Goal: Information Seeking & Learning: Learn about a topic

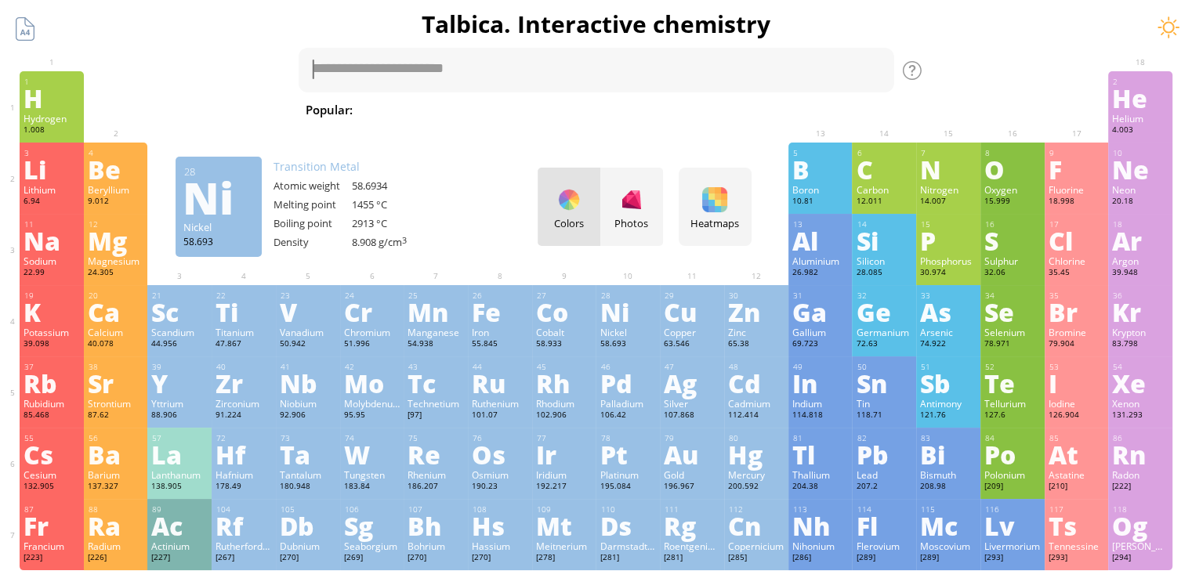
click at [638, 309] on div "Ni" at bounding box center [628, 311] width 56 height 25
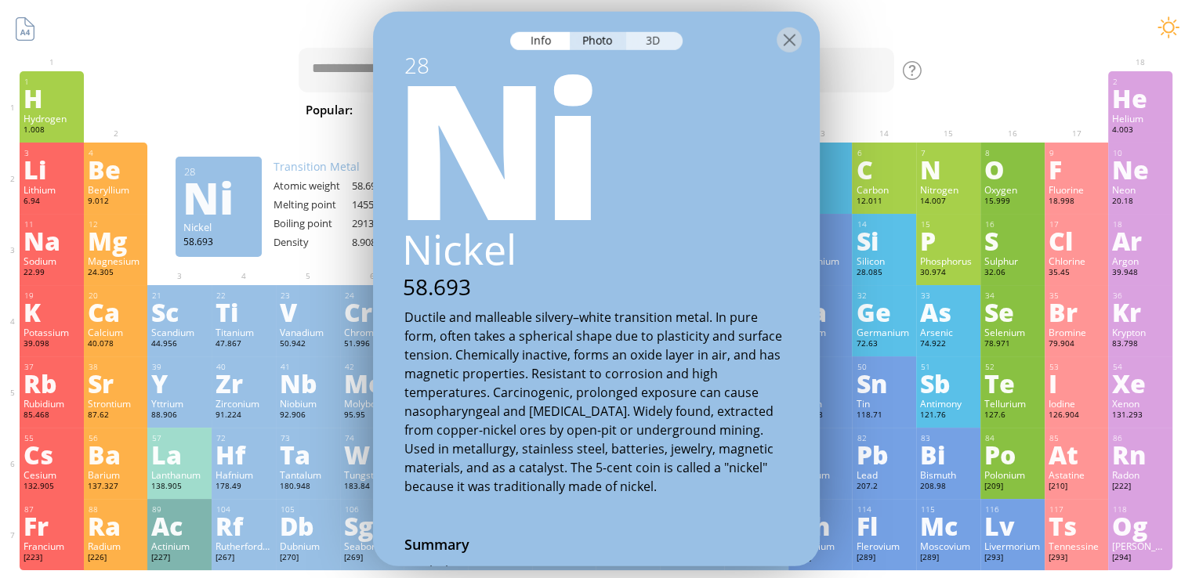
click at [667, 42] on div "3D" at bounding box center [654, 41] width 56 height 18
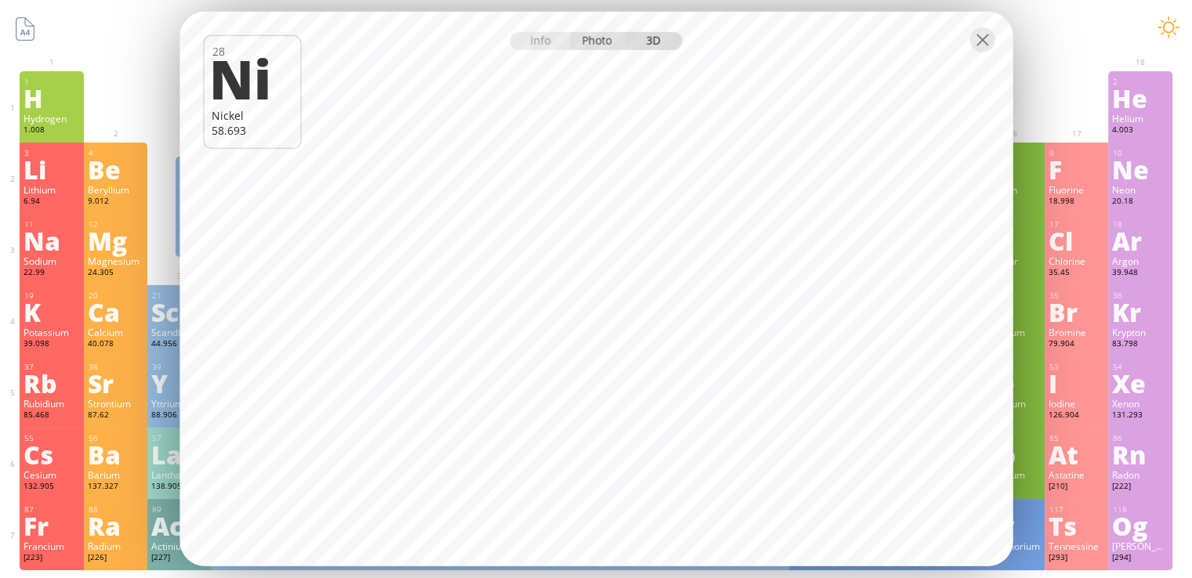
click at [586, 49] on div "Photo" at bounding box center [598, 41] width 56 height 18
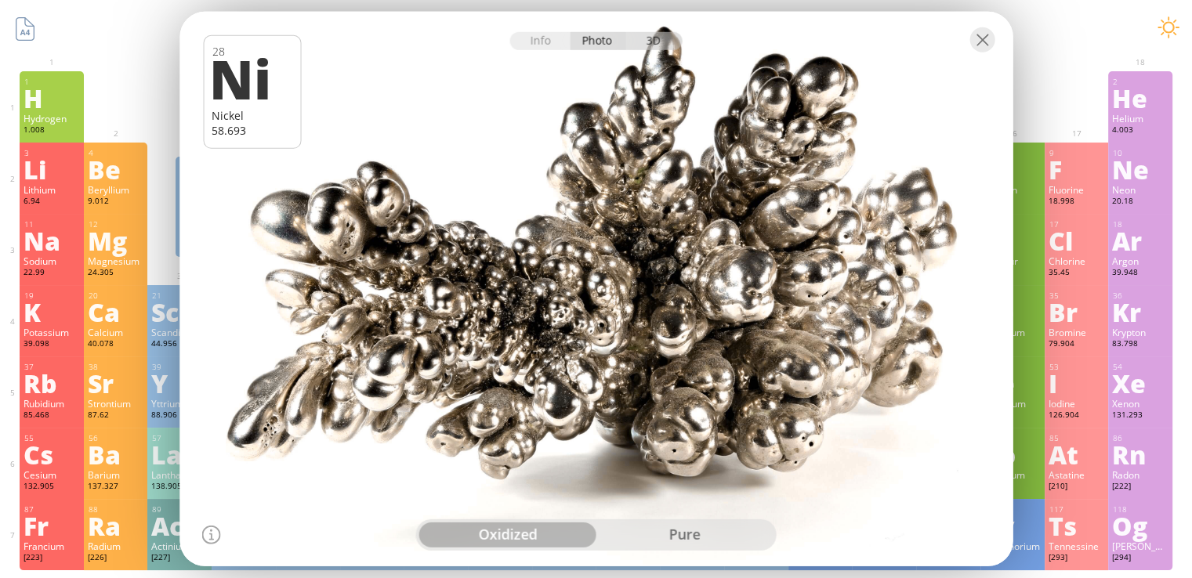
click at [658, 39] on div "3D" at bounding box center [654, 41] width 56 height 18
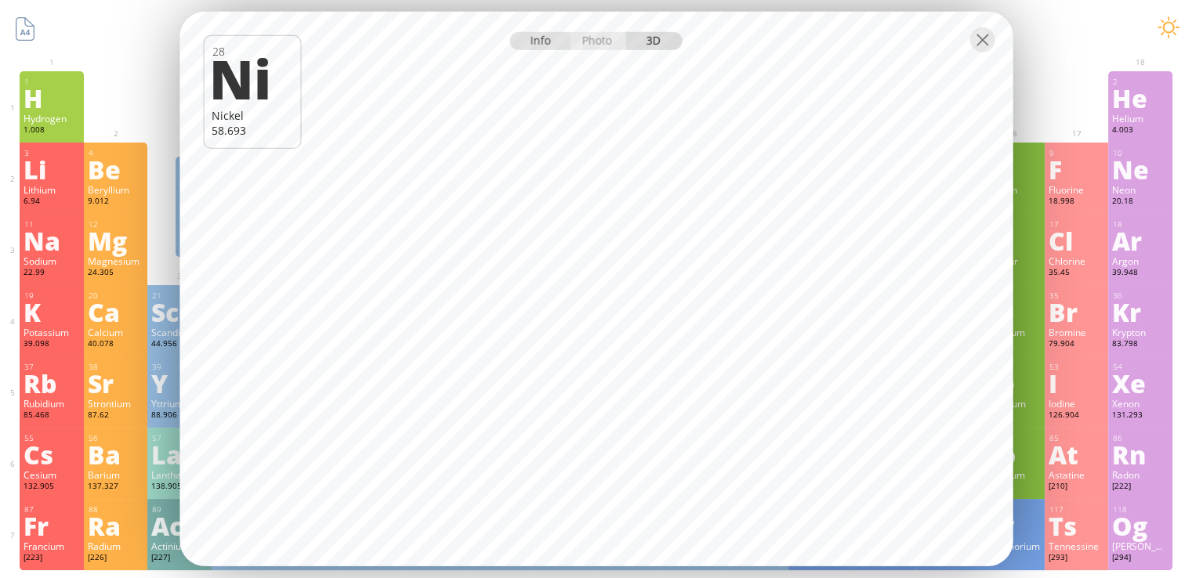
click at [529, 42] on div "Info" at bounding box center [540, 41] width 60 height 18
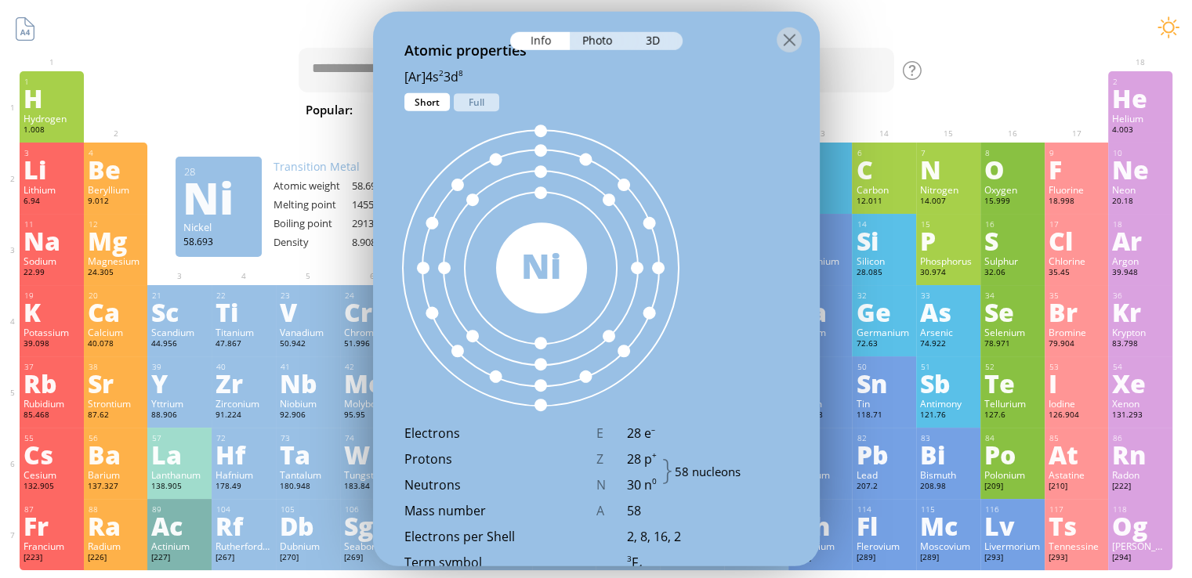
scroll to position [862, 0]
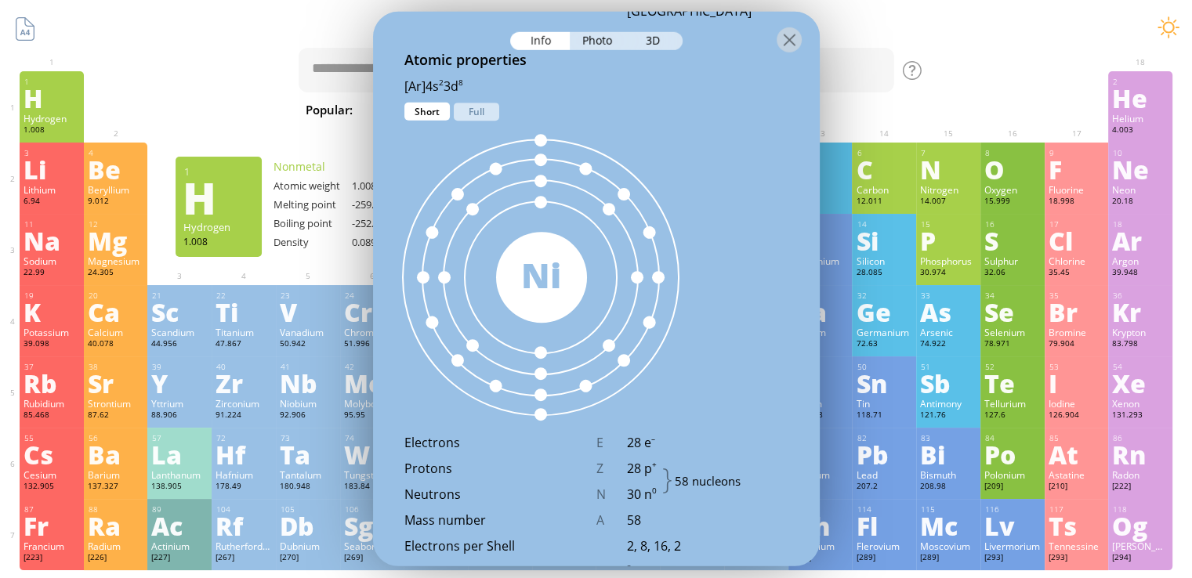
click at [654, 84] on div "[Ar]4s 2 3d 8" at bounding box center [596, 85] width 384 height 17
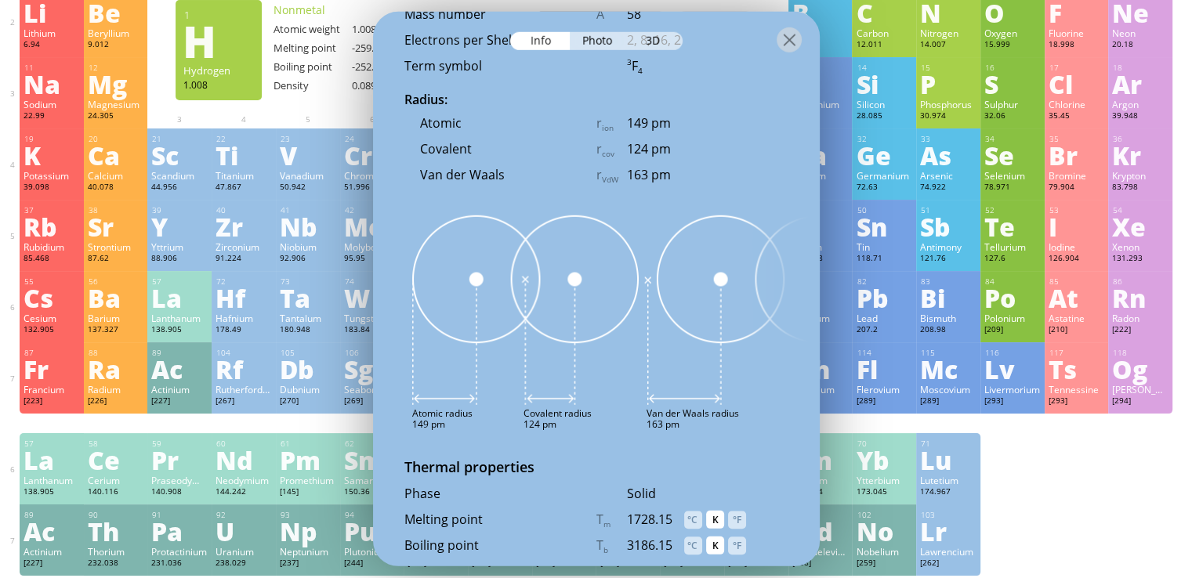
scroll to position [1055, 0]
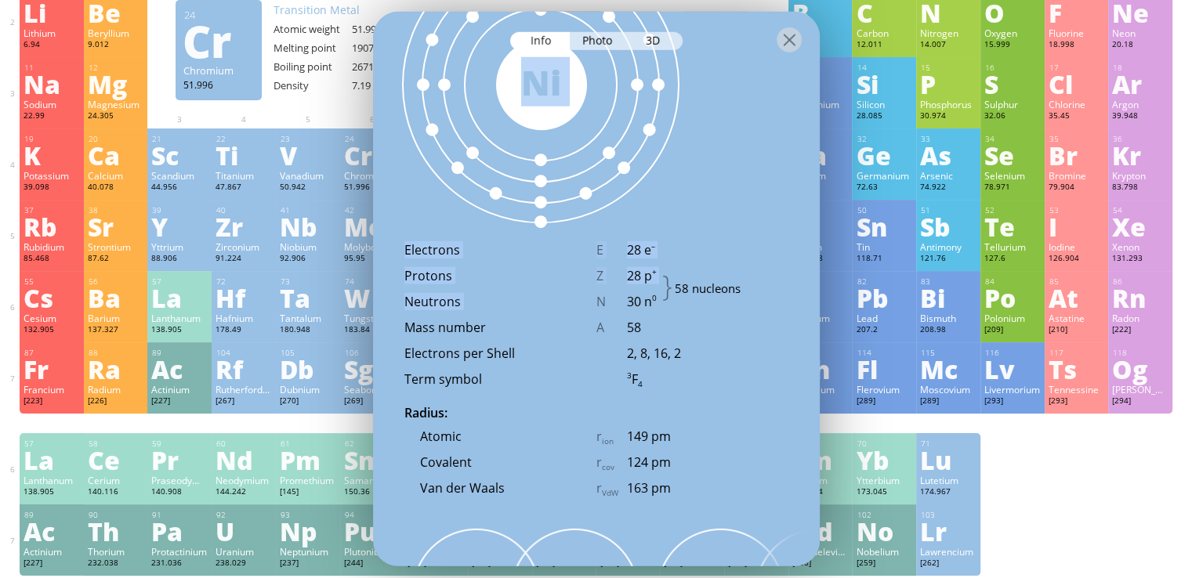
drag, startPoint x: 599, startPoint y: 253, endPoint x: 596, endPoint y: 297, distance: 44.0
click at [596, 298] on div "Atomic properties [Ar]4s 2 3d 8 1s 2 2s 2 2p 6 3s 2 3p 6 4s 2 3d 8 Short Full 5…" at bounding box center [596, 181] width 447 height 648
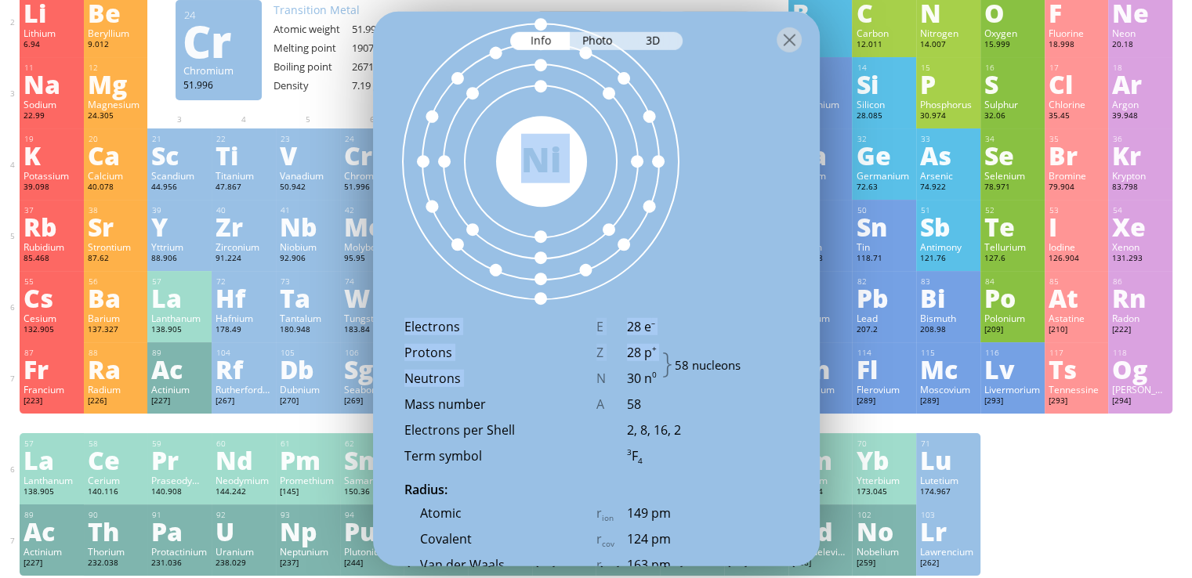
scroll to position [898, 0]
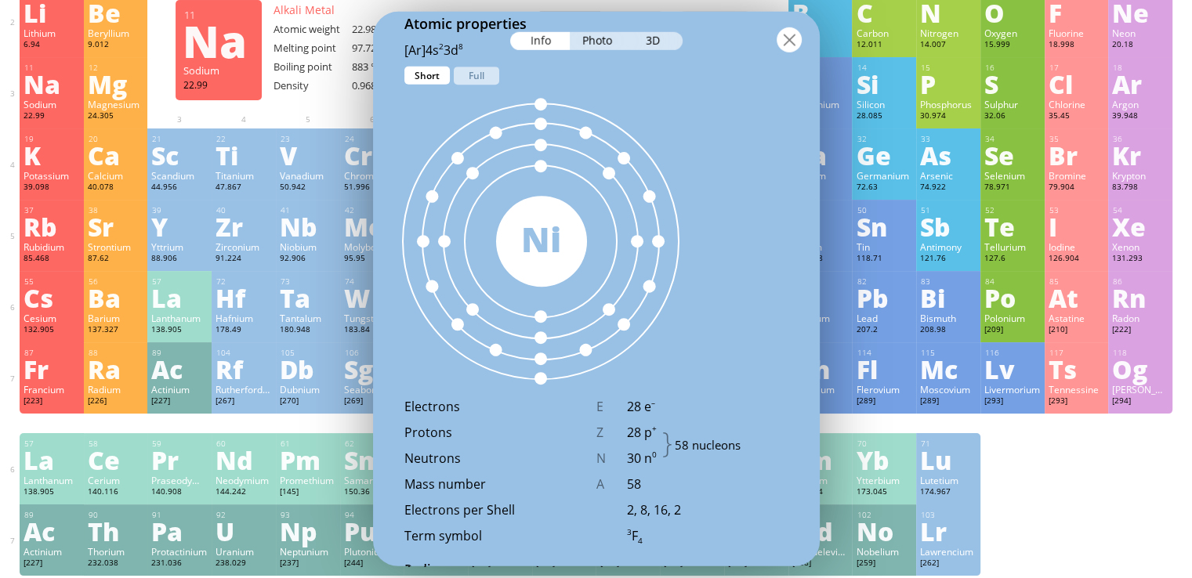
click at [786, 38] on div at bounding box center [789, 39] width 25 height 25
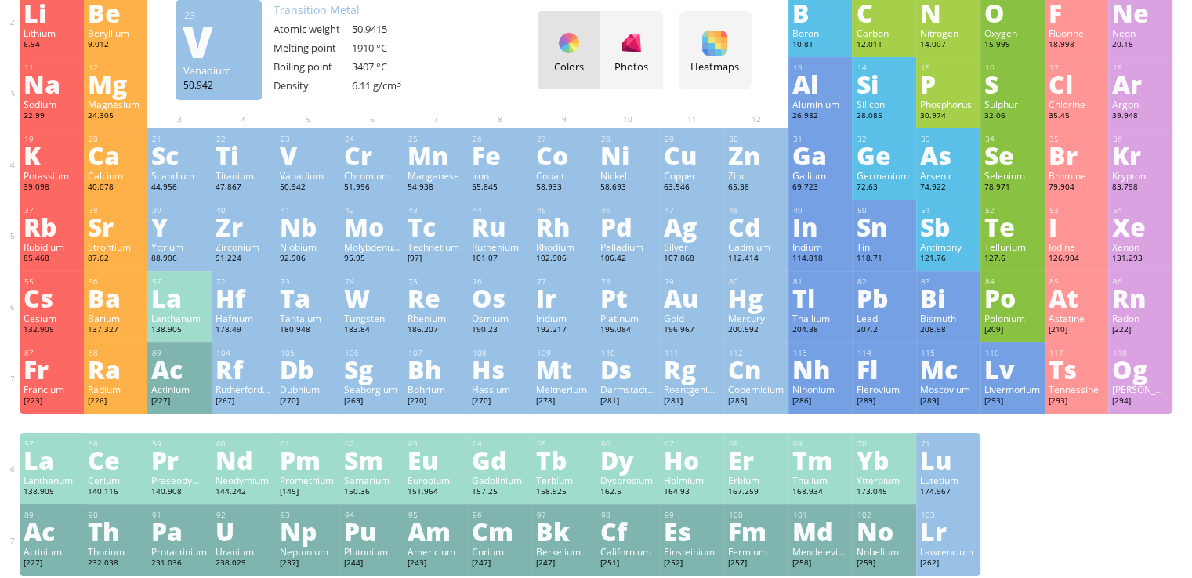
click at [301, 171] on div "Vanadium" at bounding box center [308, 175] width 56 height 13
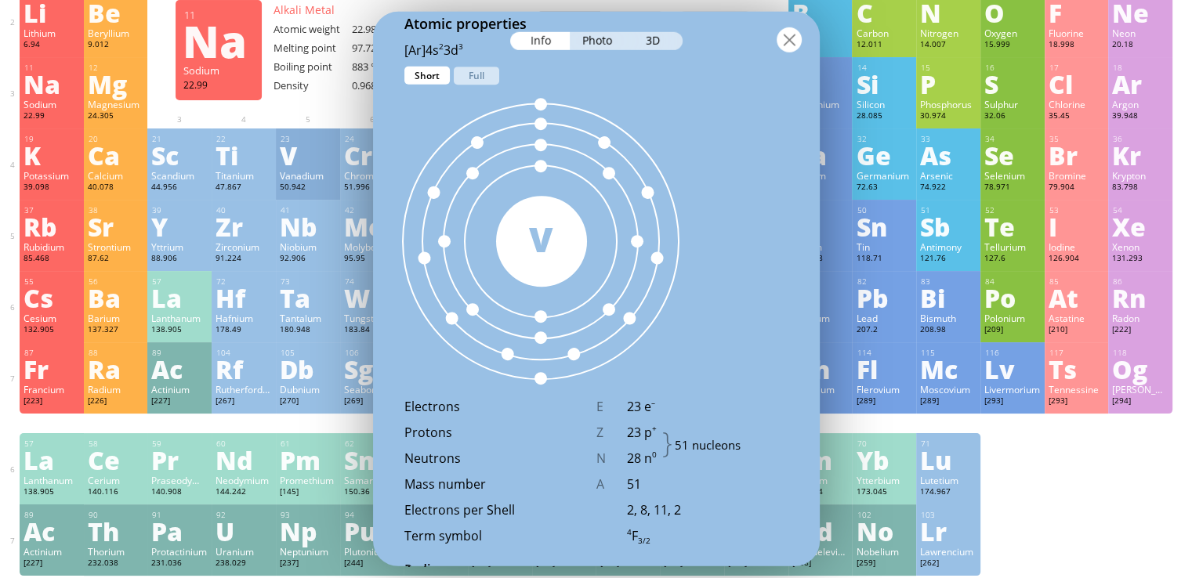
click at [795, 42] on div at bounding box center [789, 39] width 25 height 25
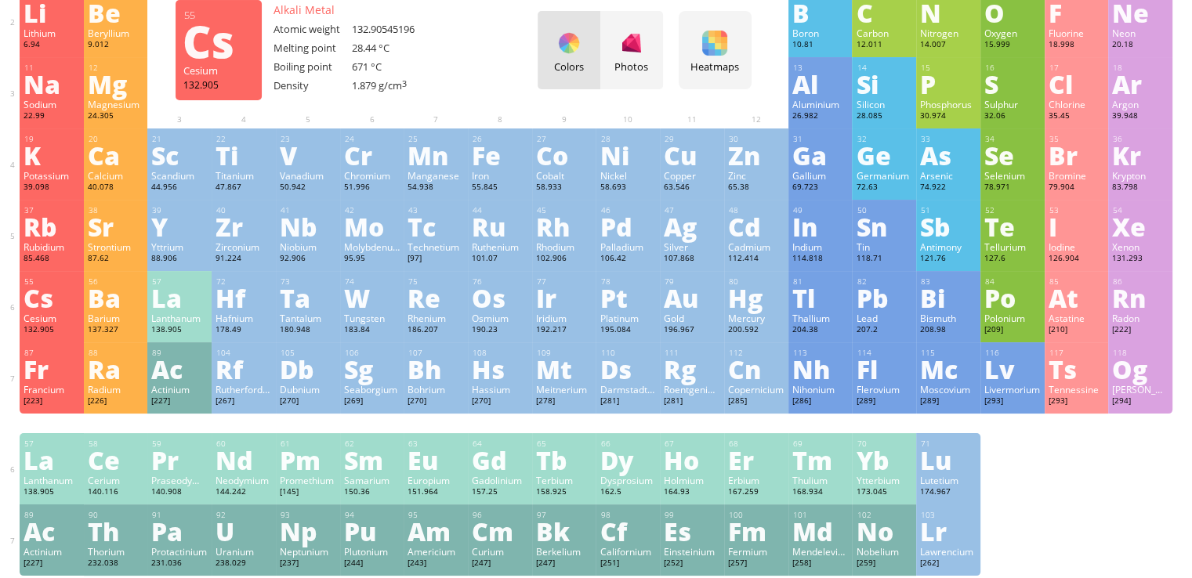
click at [67, 299] on div "Cs" at bounding box center [52, 297] width 56 height 25
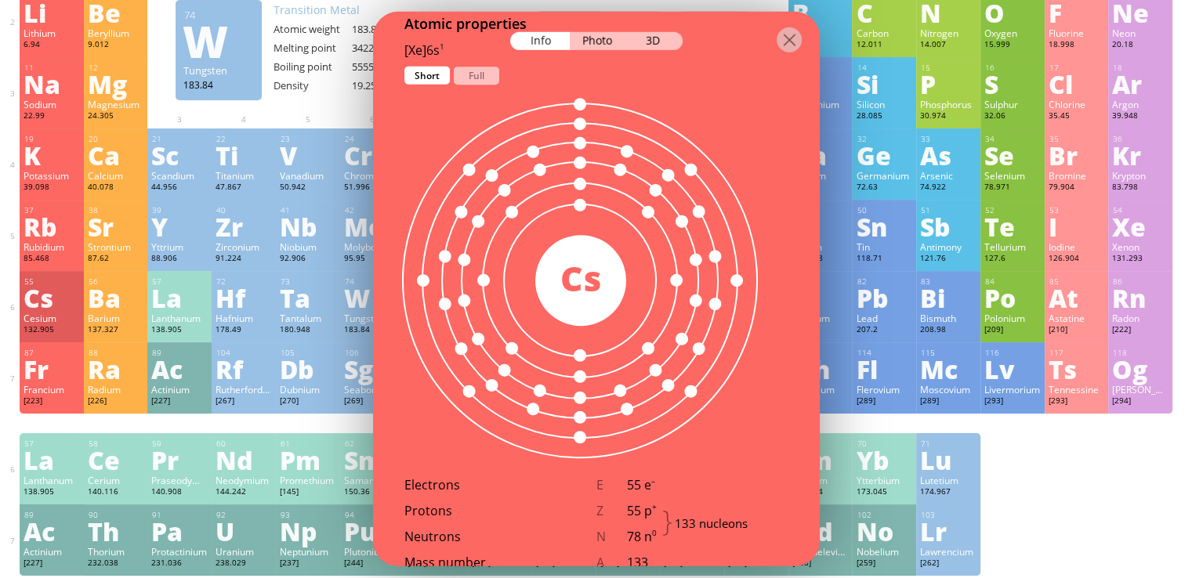
click at [406, 54] on div at bounding box center [596, 39] width 447 height 55
click at [485, 78] on div "Full" at bounding box center [476, 75] width 45 height 18
click at [483, 75] on div "Full" at bounding box center [476, 75] width 45 height 18
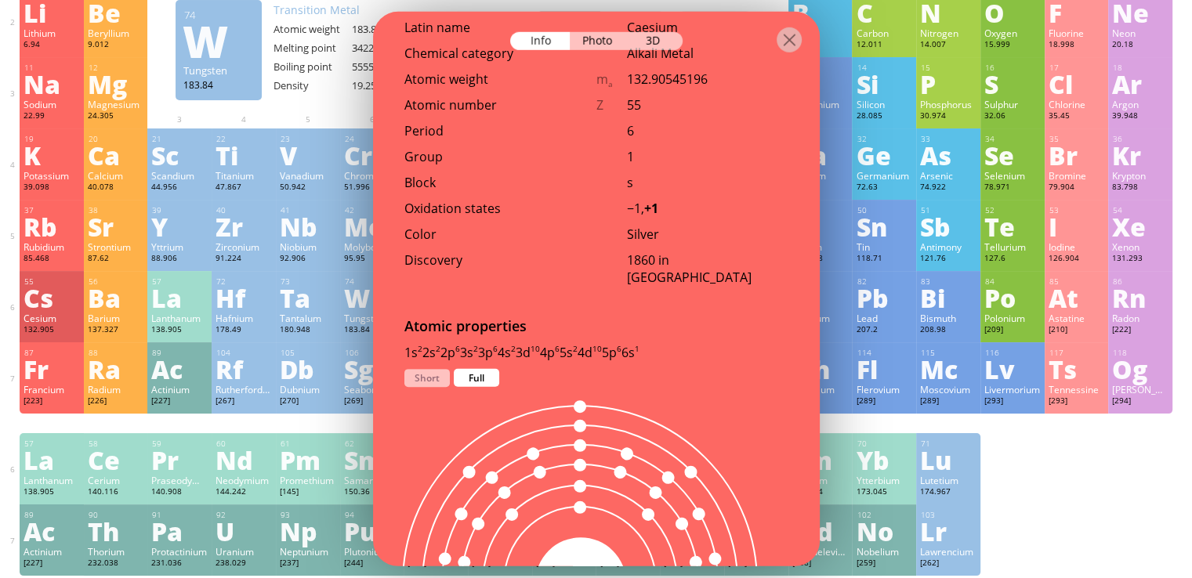
scroll to position [644, 0]
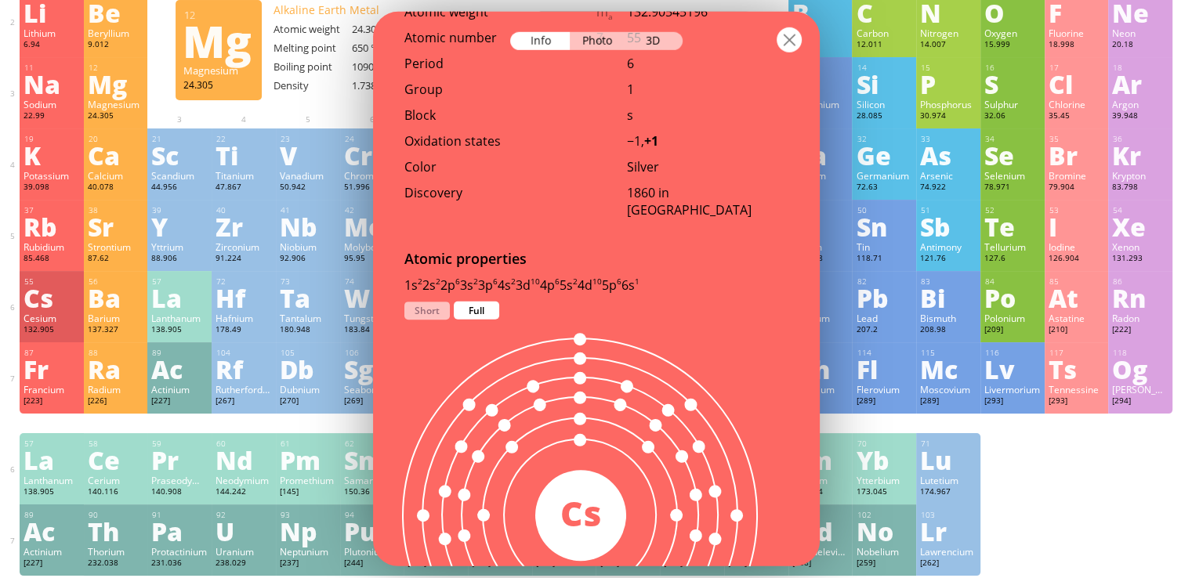
click at [780, 43] on div at bounding box center [789, 39] width 25 height 25
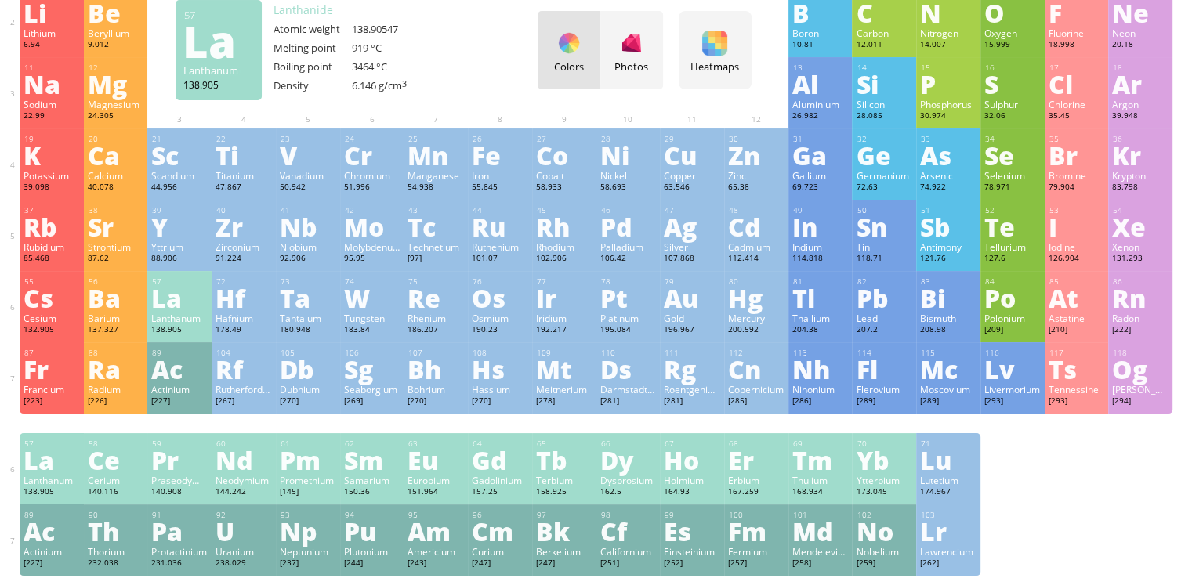
click at [165, 286] on div "La" at bounding box center [179, 297] width 56 height 25
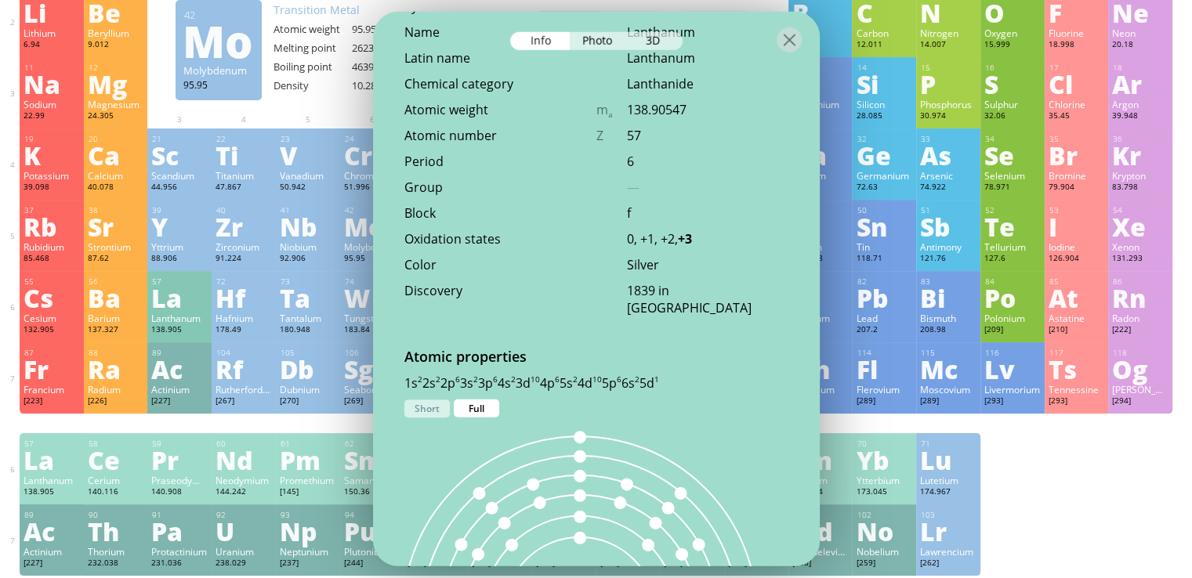
scroll to position [566, 0]
click at [791, 45] on div at bounding box center [789, 39] width 25 height 25
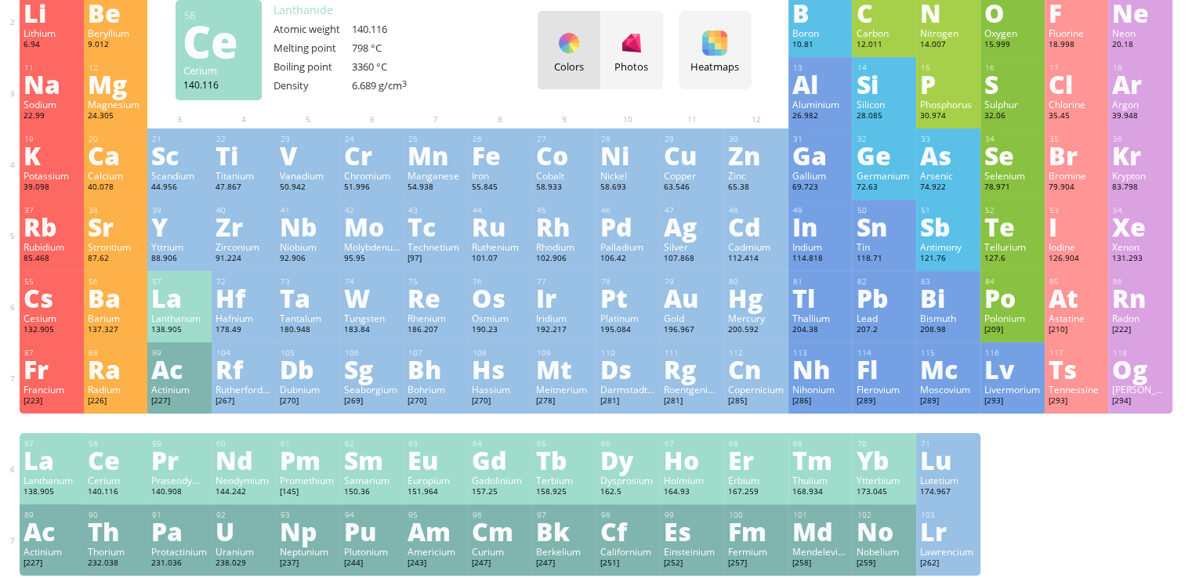
click at [93, 470] on div "Ce" at bounding box center [116, 460] width 56 height 25
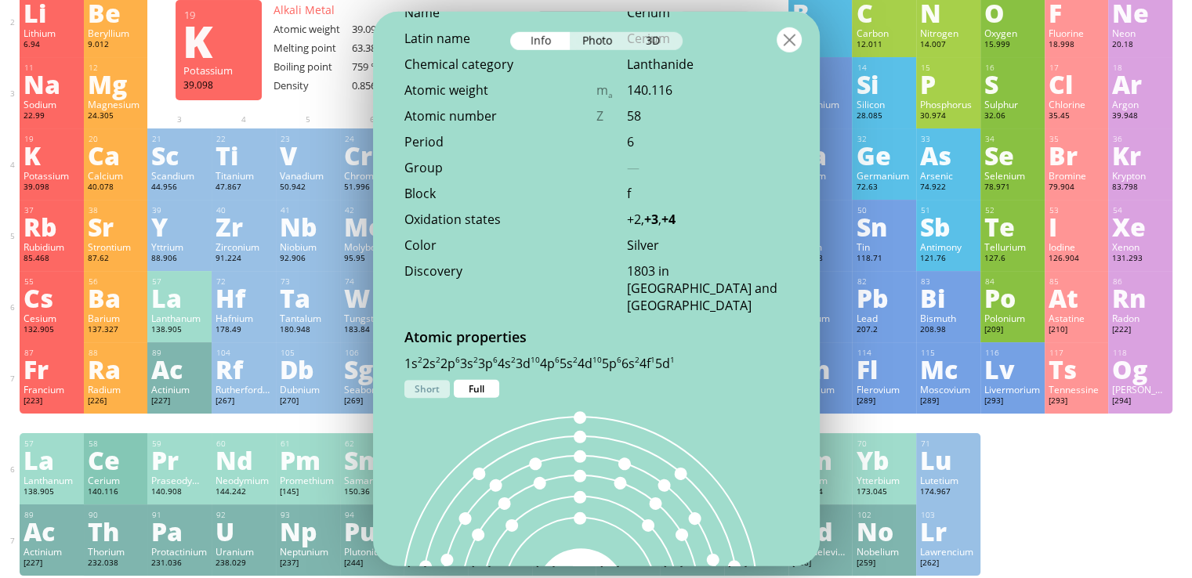
click at [790, 37] on div at bounding box center [789, 39] width 25 height 25
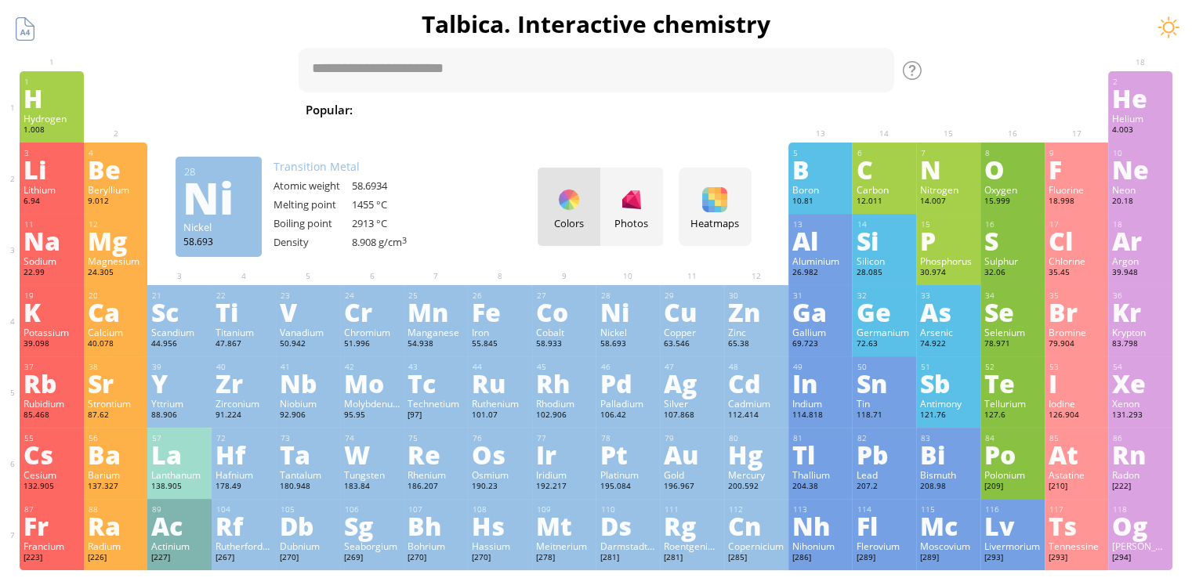
scroll to position [157, 0]
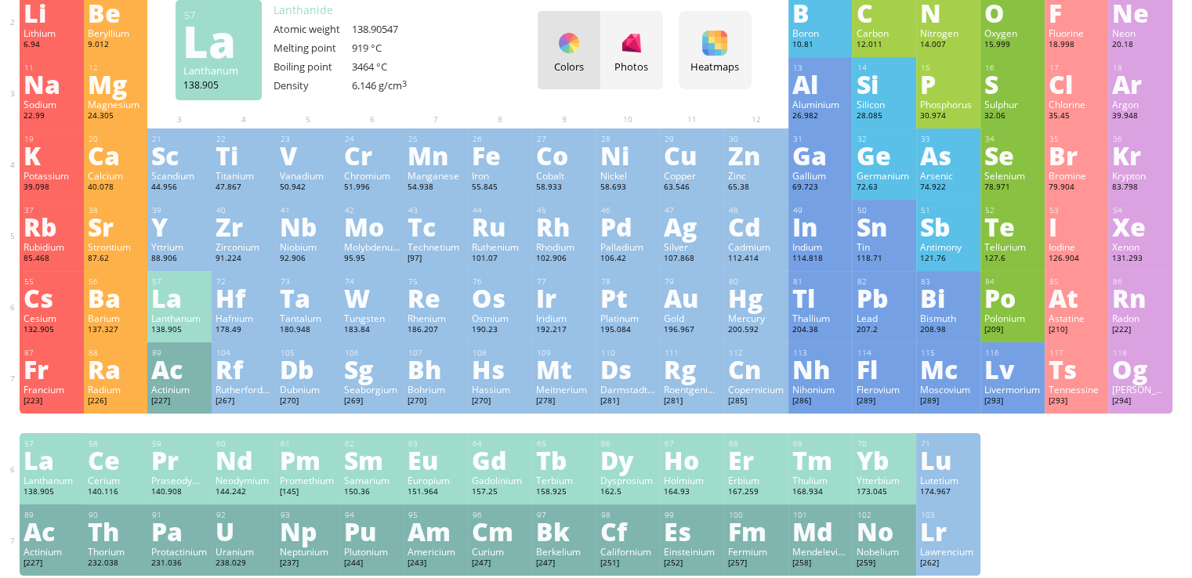
click at [54, 462] on div "La" at bounding box center [52, 460] width 56 height 25
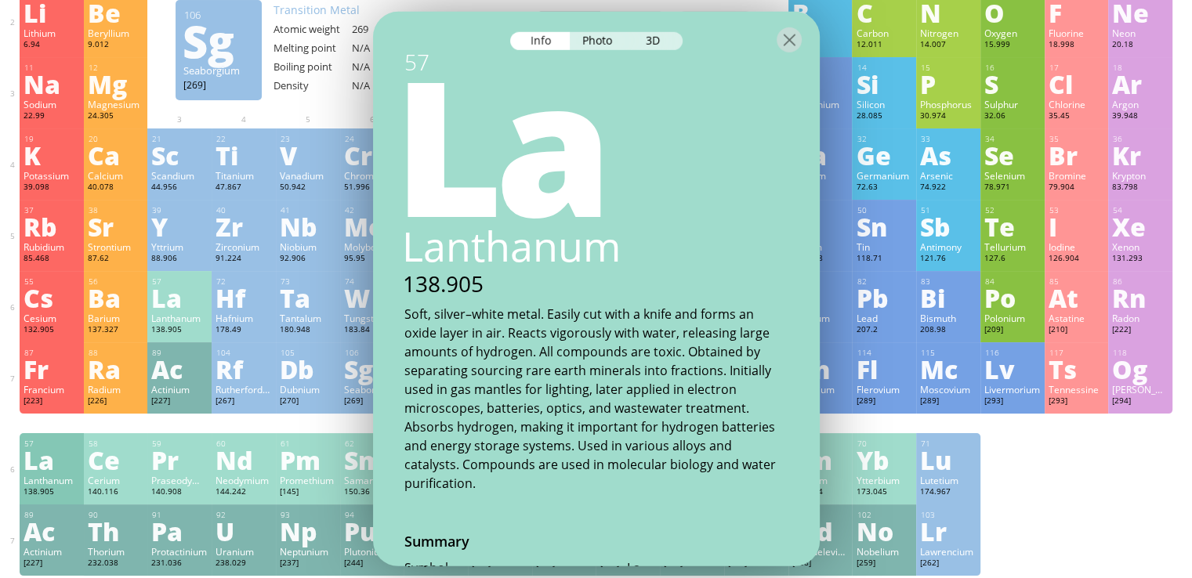
scroll to position [0, 0]
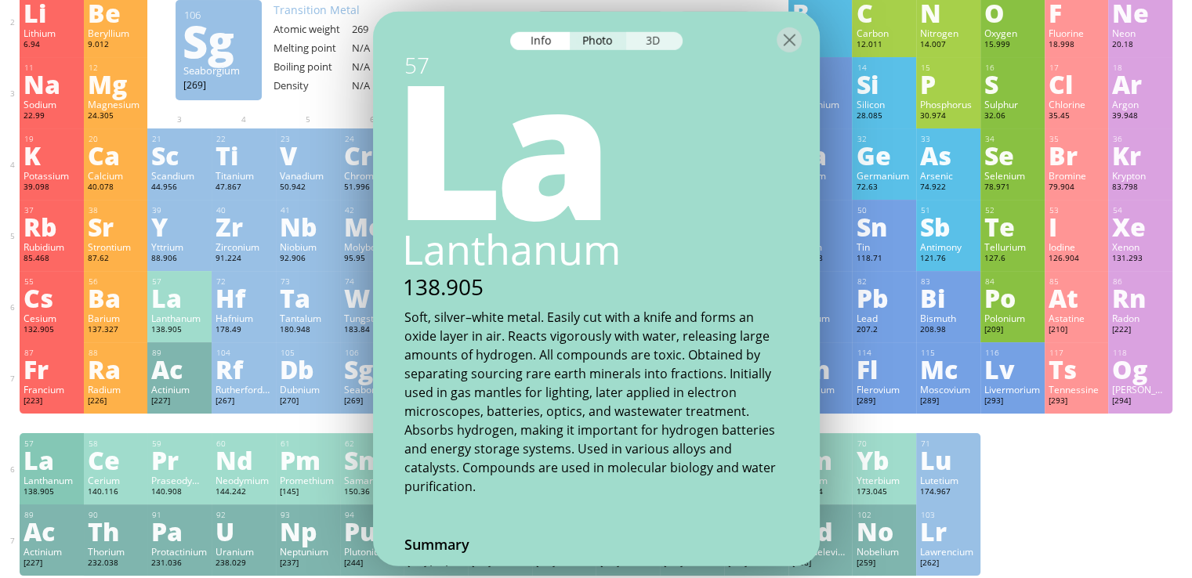
click at [651, 48] on div "3D" at bounding box center [654, 41] width 56 height 18
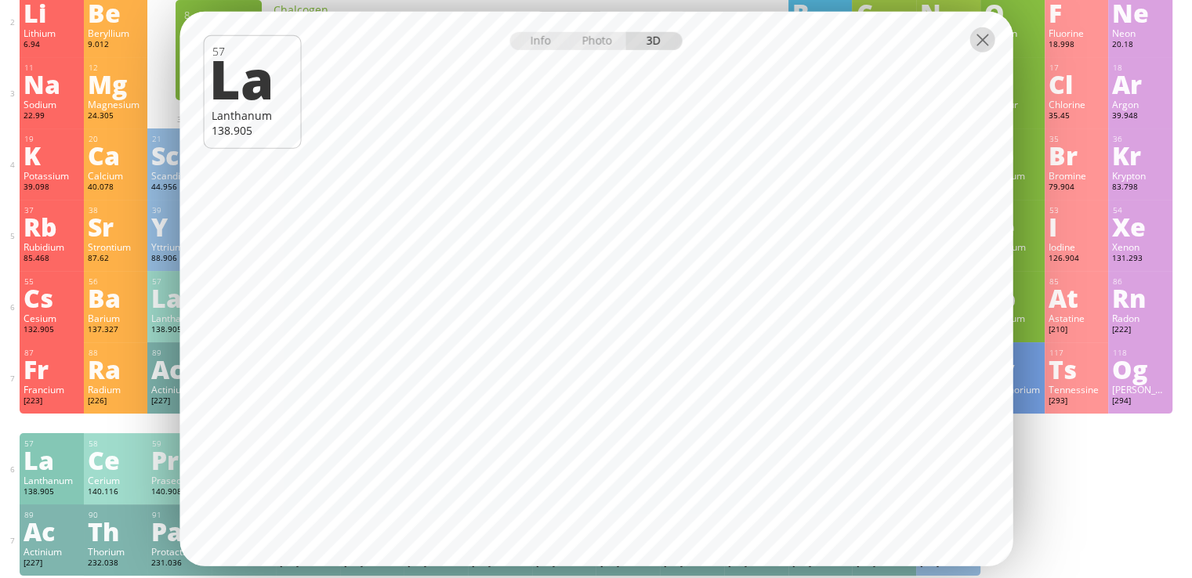
click at [985, 32] on div at bounding box center [982, 39] width 25 height 25
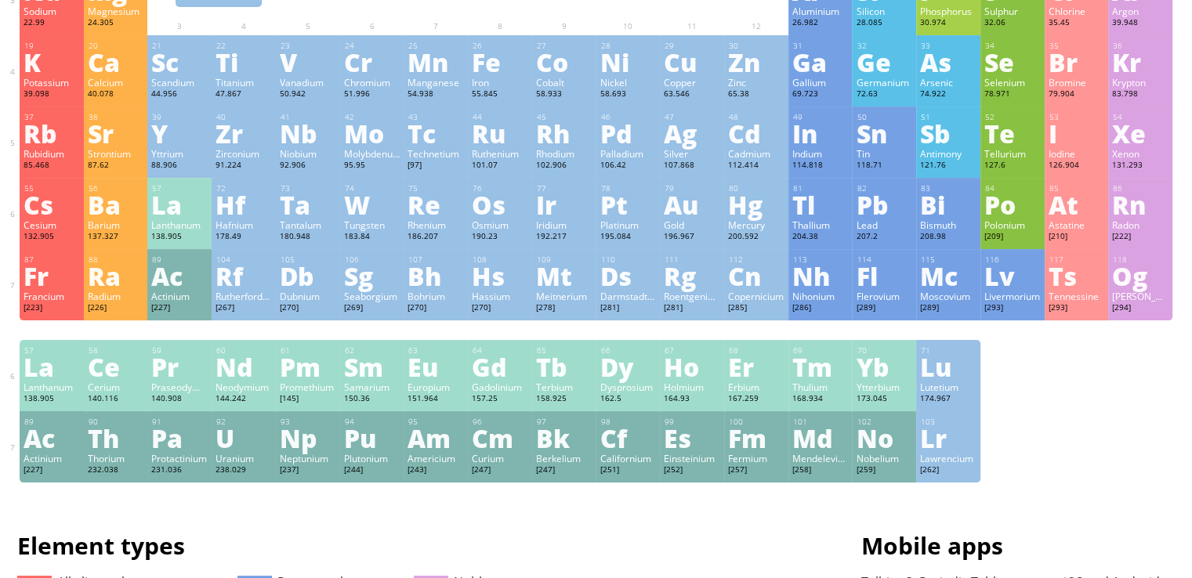
scroll to position [392, 0]
